Goal: Check status: Check status

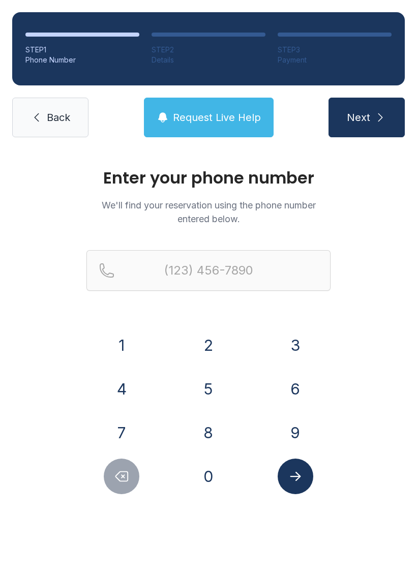
click at [294, 336] on button "3" at bounding box center [295, 345] width 36 height 36
click at [221, 434] on button "8" at bounding box center [209, 433] width 36 height 36
click at [298, 385] on button "6" at bounding box center [295, 389] width 36 height 36
click at [211, 426] on button "8" at bounding box center [209, 433] width 36 height 36
click at [296, 418] on button "9" at bounding box center [295, 433] width 36 height 36
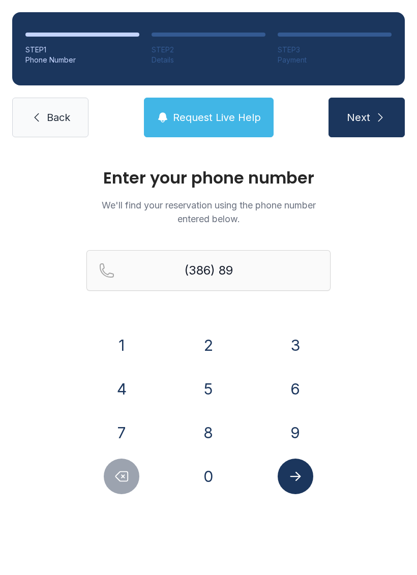
click at [208, 430] on button "8" at bounding box center [209, 433] width 36 height 36
click at [129, 379] on button "4" at bounding box center [122, 389] width 36 height 36
click at [295, 387] on button "6" at bounding box center [295, 389] width 36 height 36
click at [206, 431] on button "8" at bounding box center [209, 433] width 36 height 36
click at [132, 389] on button "4" at bounding box center [122, 389] width 36 height 36
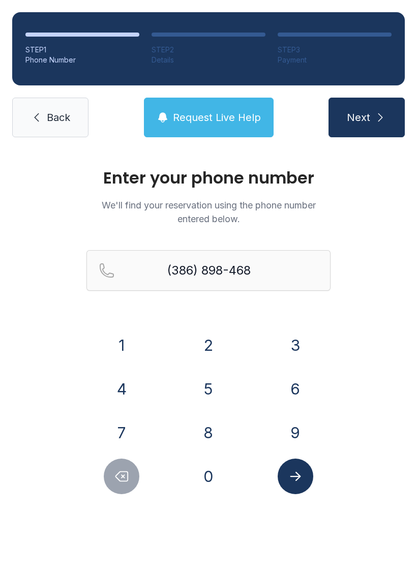
type input "[PHONE_NUMBER]"
click at [295, 477] on icon "Submit lookup form" at bounding box center [295, 475] width 15 height 15
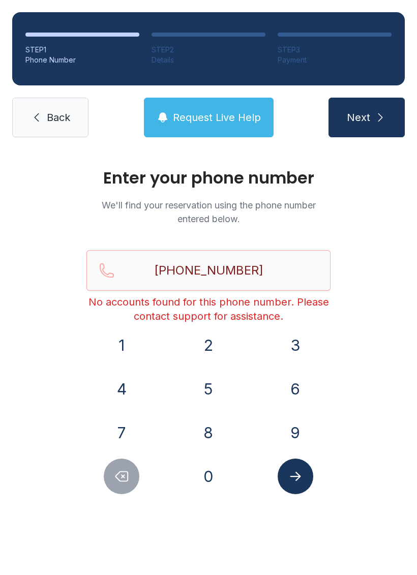
click at [56, 113] on span "Back" at bounding box center [58, 117] width 23 height 14
